Goal: Information Seeking & Learning: Learn about a topic

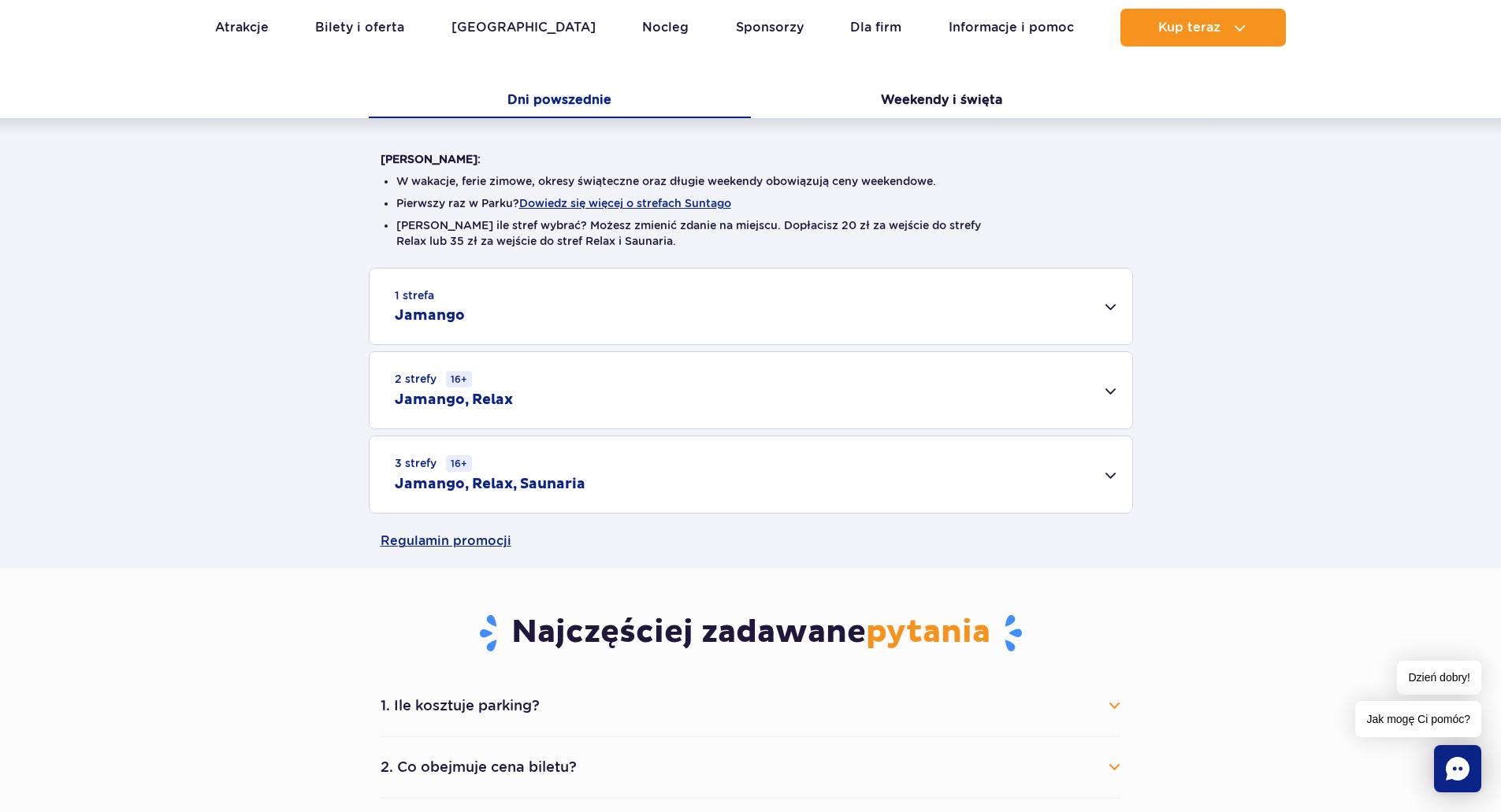
click at [537, 470] on div "3 strefy 16+ Jamango, Relax, Saunaria" at bounding box center [750, 475] width 763 height 77
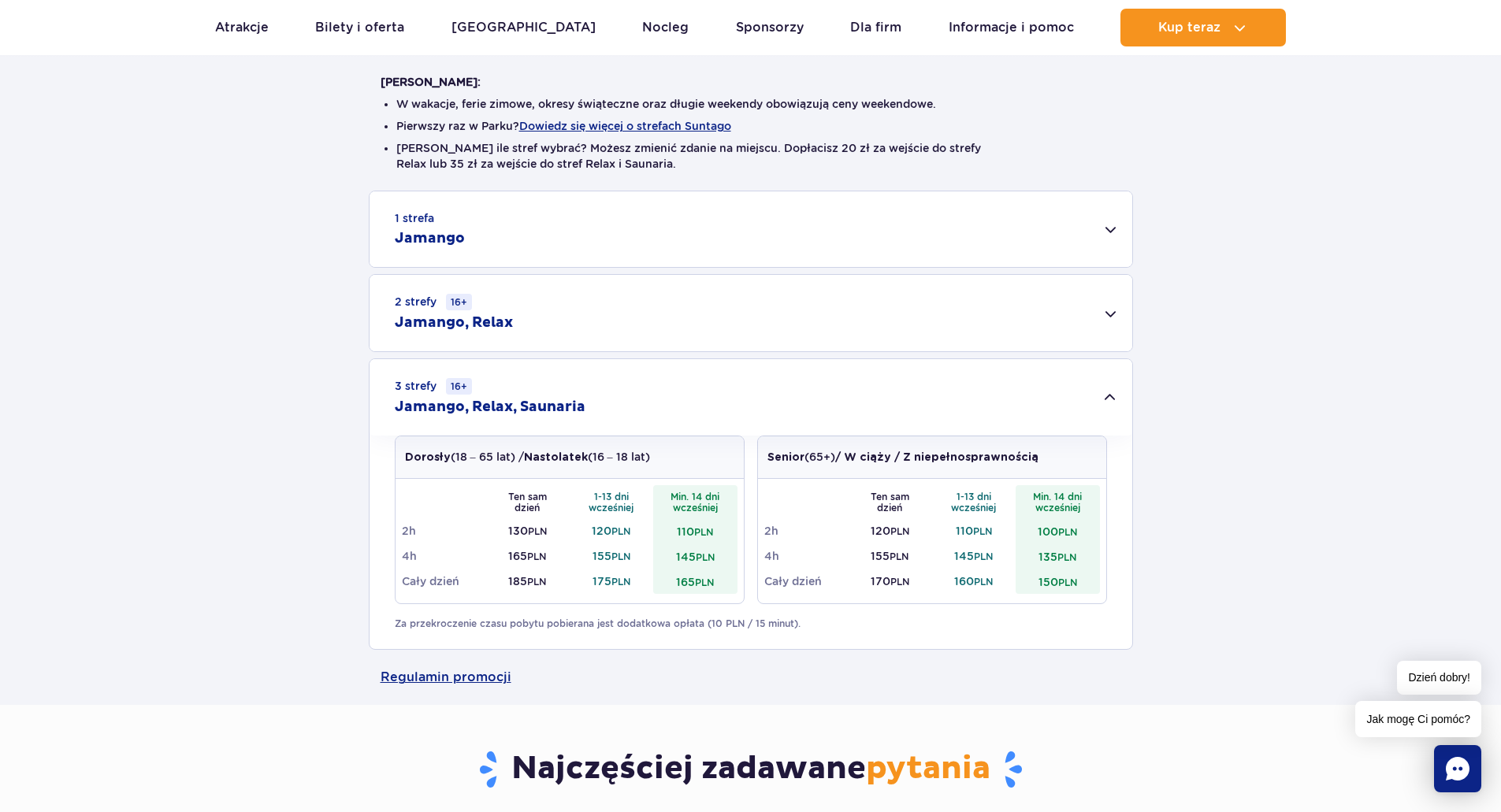
scroll to position [631, 0]
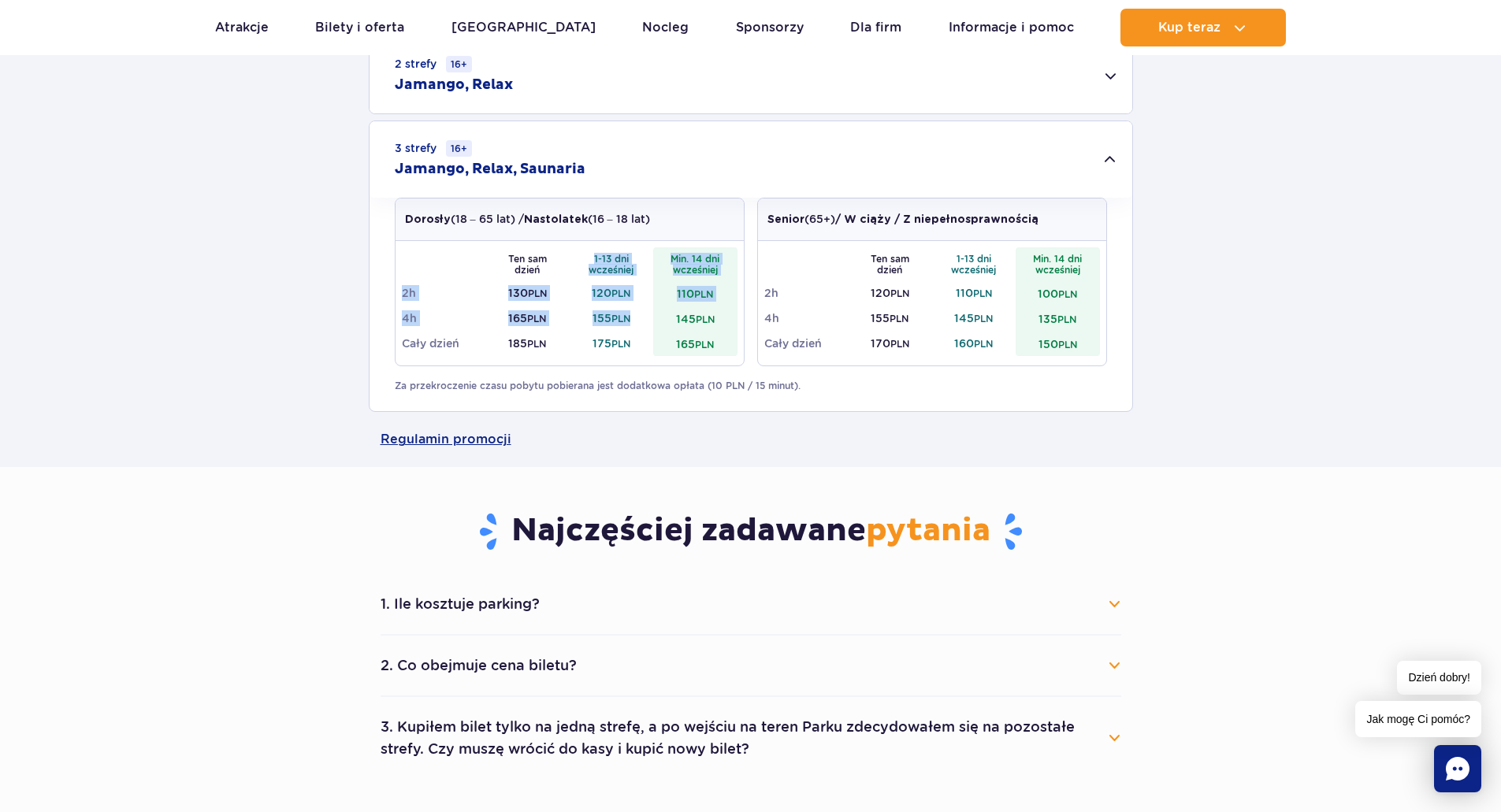
drag, startPoint x: 594, startPoint y: 260, endPoint x: 638, endPoint y: 309, distance: 65.9
click at [638, 309] on tbody "Ten sam dzień 1-13 dni wcześniej Min. 14 dni wcześniej 2h 130 PLN 120 PLN 110 P…" at bounding box center [569, 301] width 335 height 109
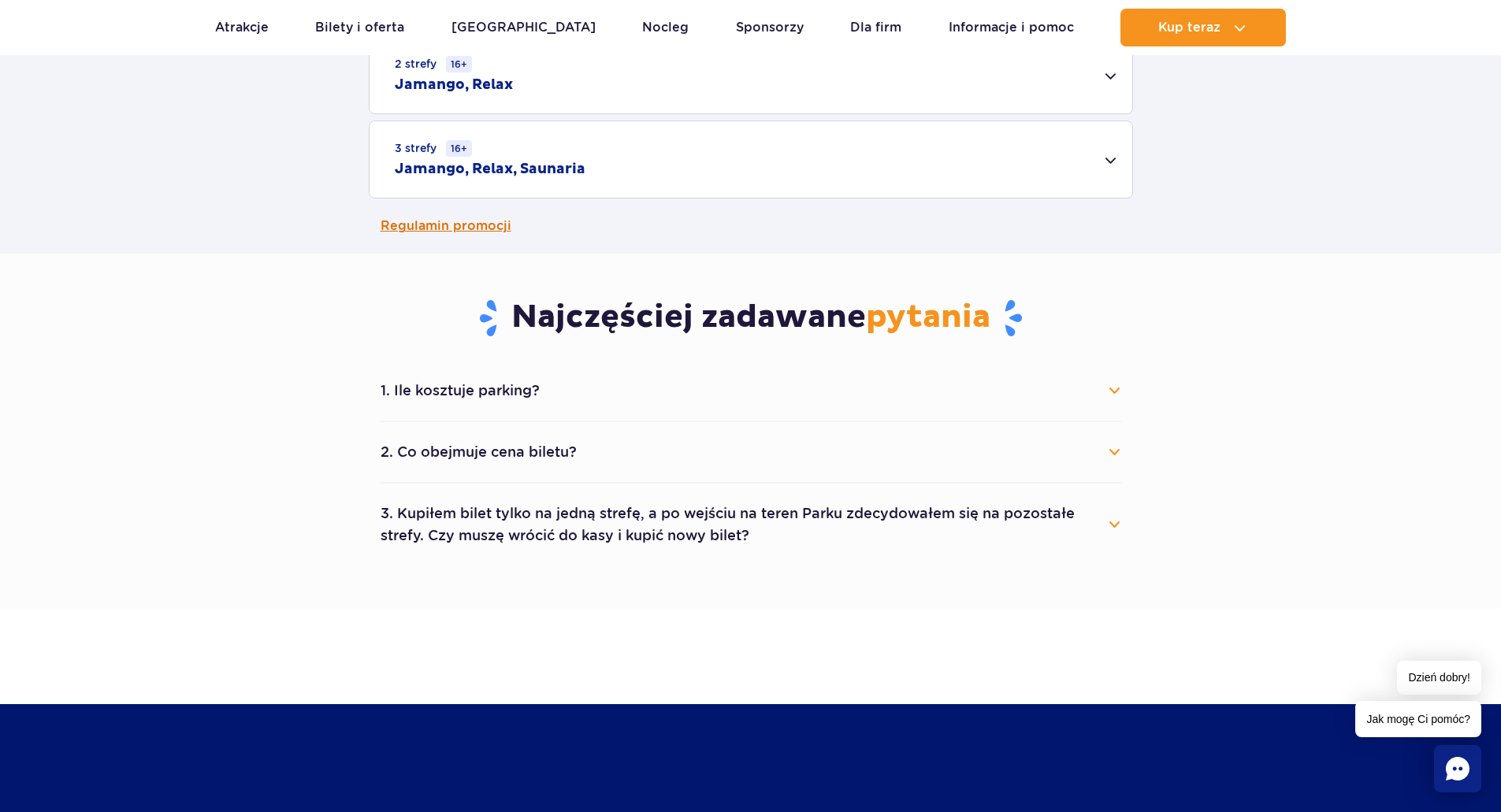
click at [640, 294] on main "Strona główna Cennik Cennik Zaplanuj wizytę z wyprzedzeniem i oszczędź do 20 zł…" at bounding box center [750, 477] width 1501 height 2152
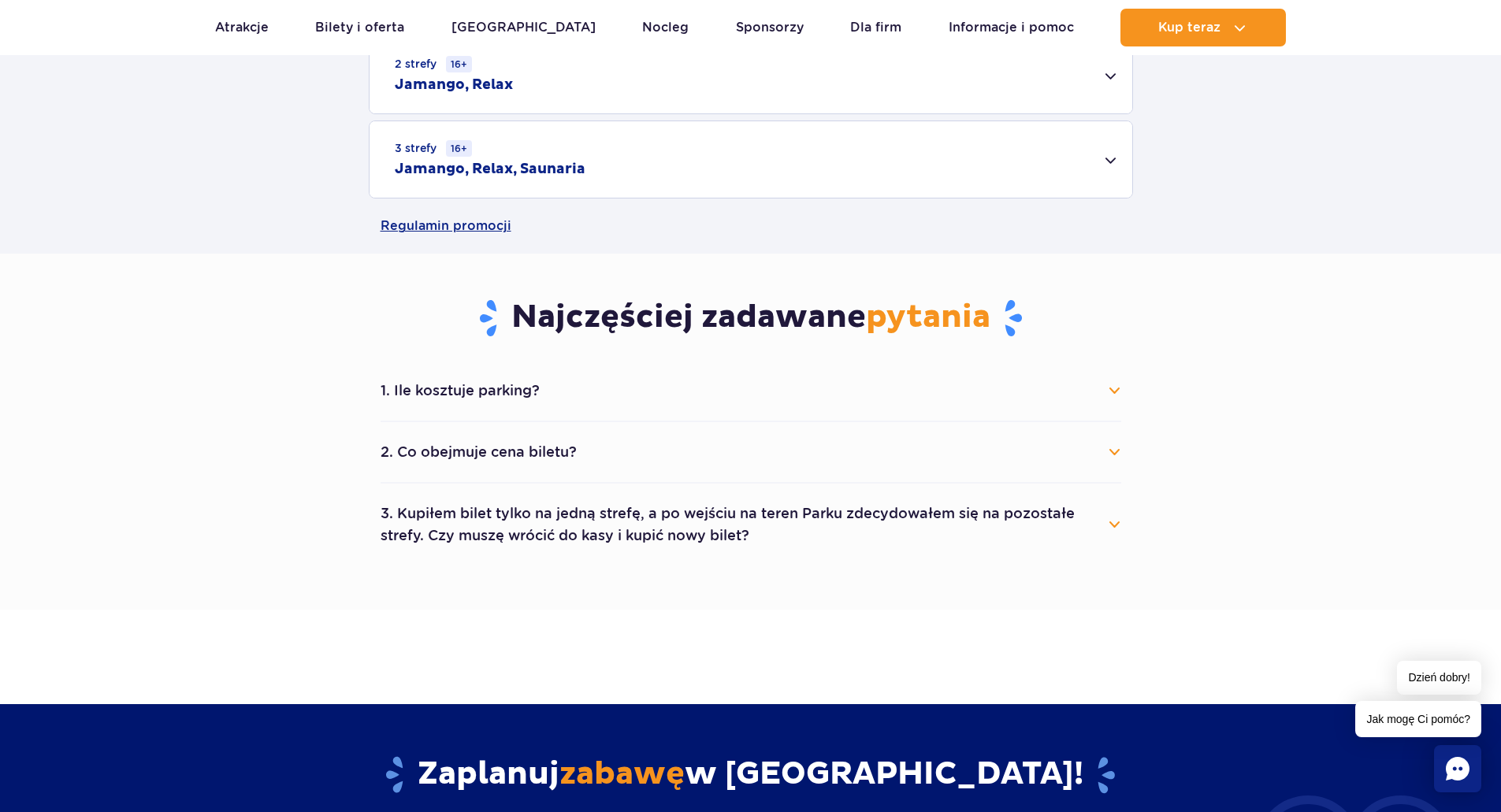
click at [597, 171] on div "3 strefy 16+ Jamango, Relax, Saunaria" at bounding box center [750, 160] width 763 height 77
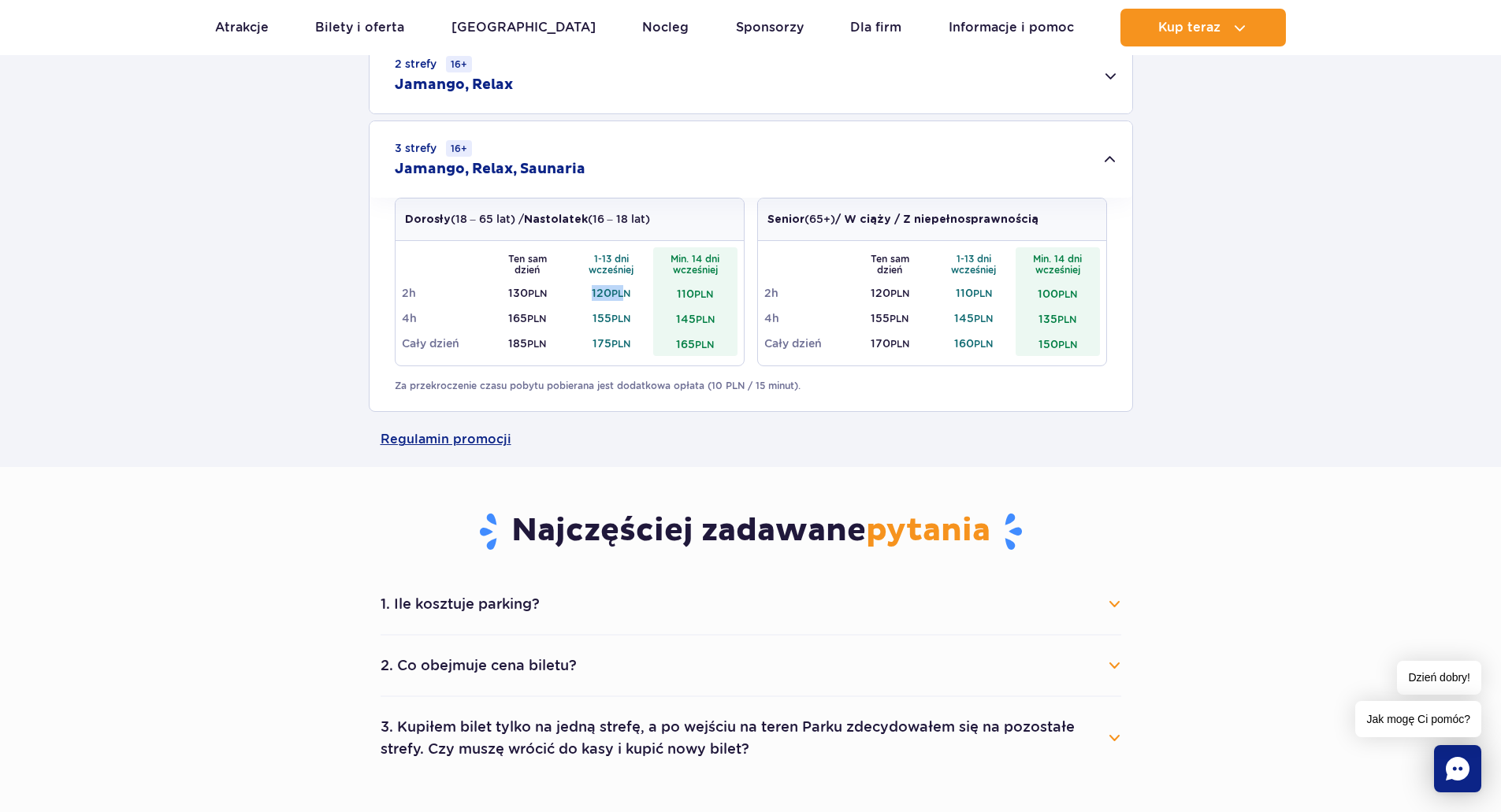
drag, startPoint x: 624, startPoint y: 290, endPoint x: 573, endPoint y: 285, distance: 51.2
click at [575, 285] on td "120 PLN" at bounding box center [612, 293] width 84 height 25
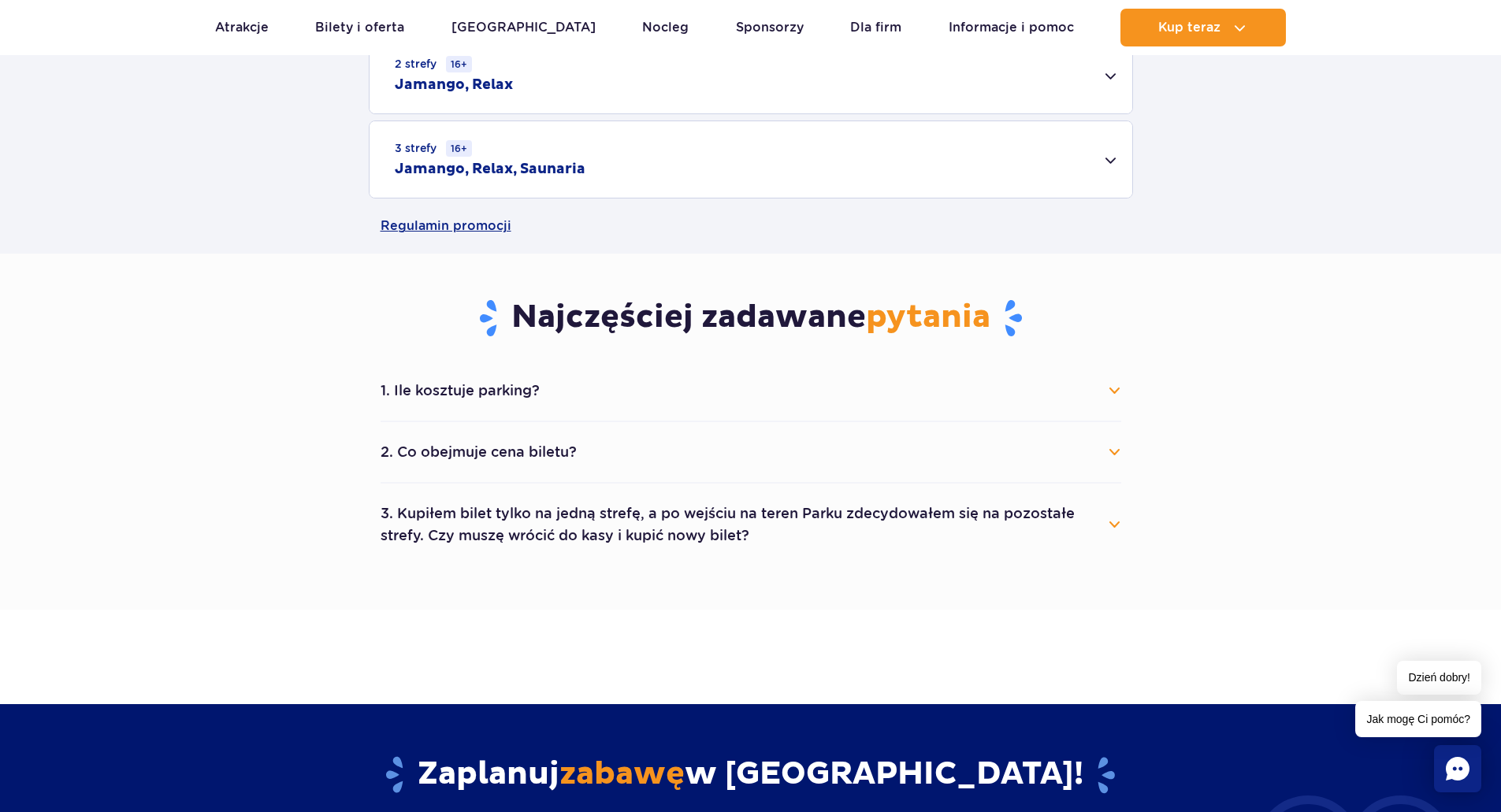
click at [596, 174] on div "3 strefy 16+ Jamango, Relax, Saunaria" at bounding box center [750, 160] width 763 height 77
